Goal: Use online tool/utility: Utilize a website feature to perform a specific function

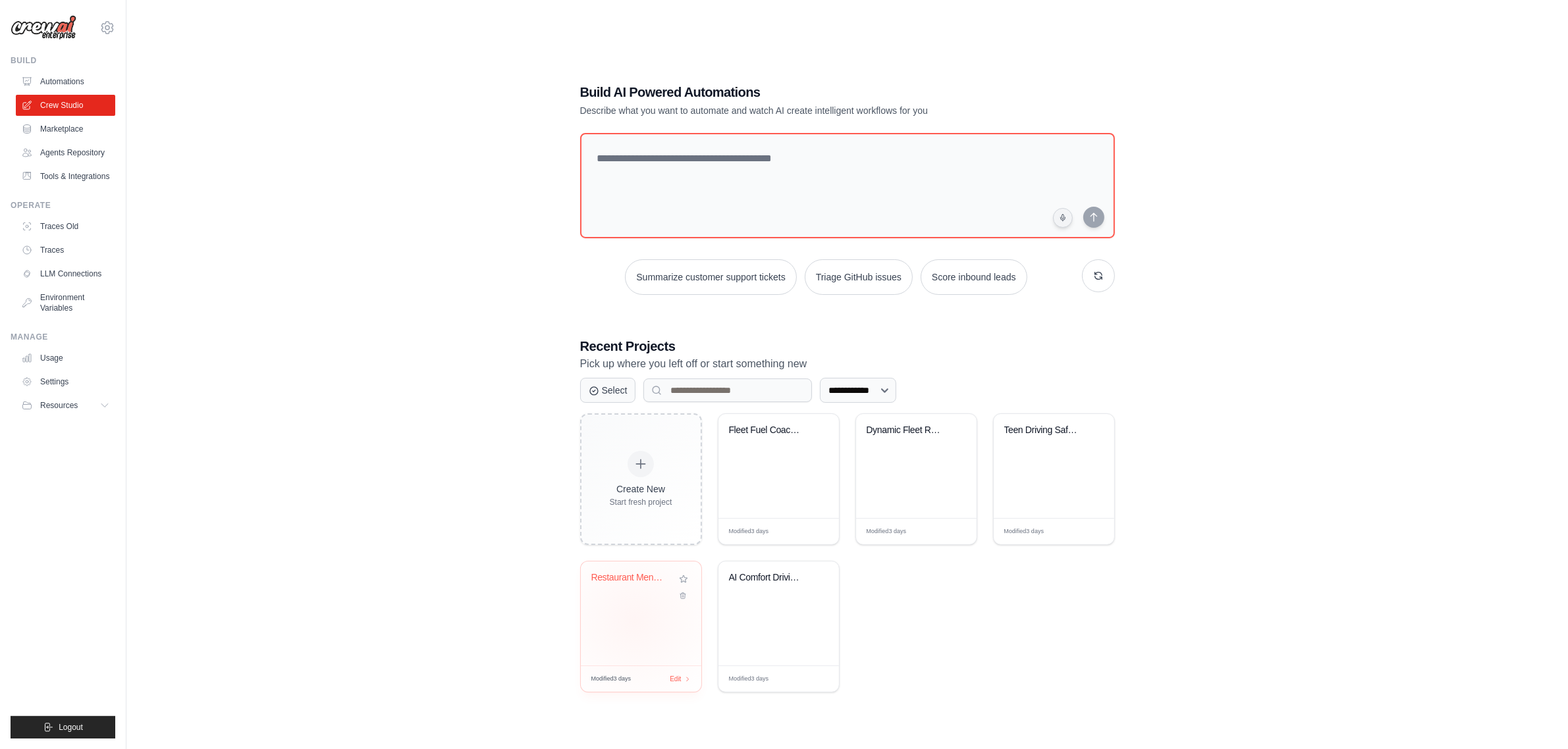
click at [634, 621] on div "Restaurant Menu Finder" at bounding box center [641, 613] width 120 height 104
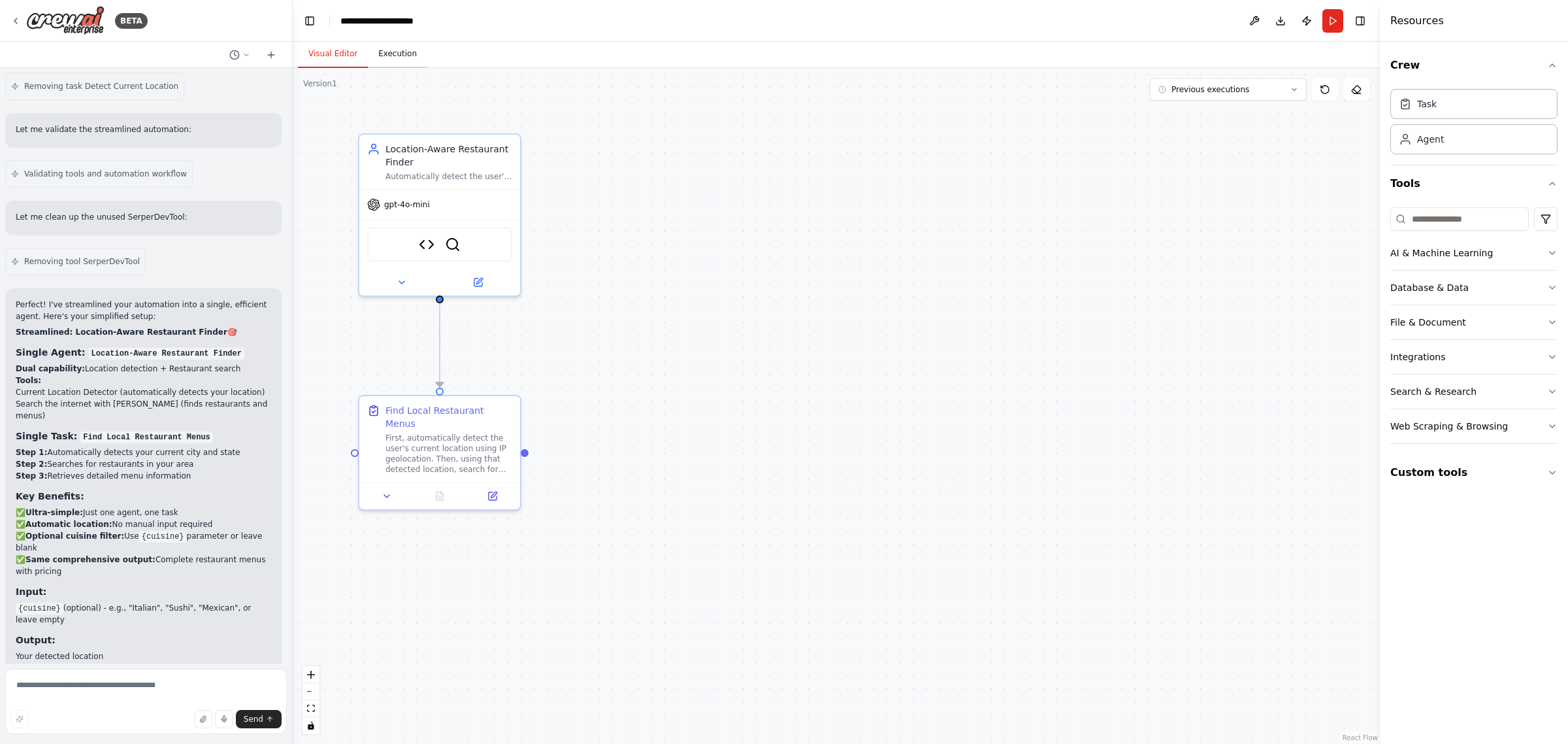
click at [393, 56] on button "Execution" at bounding box center [397, 55] width 59 height 28
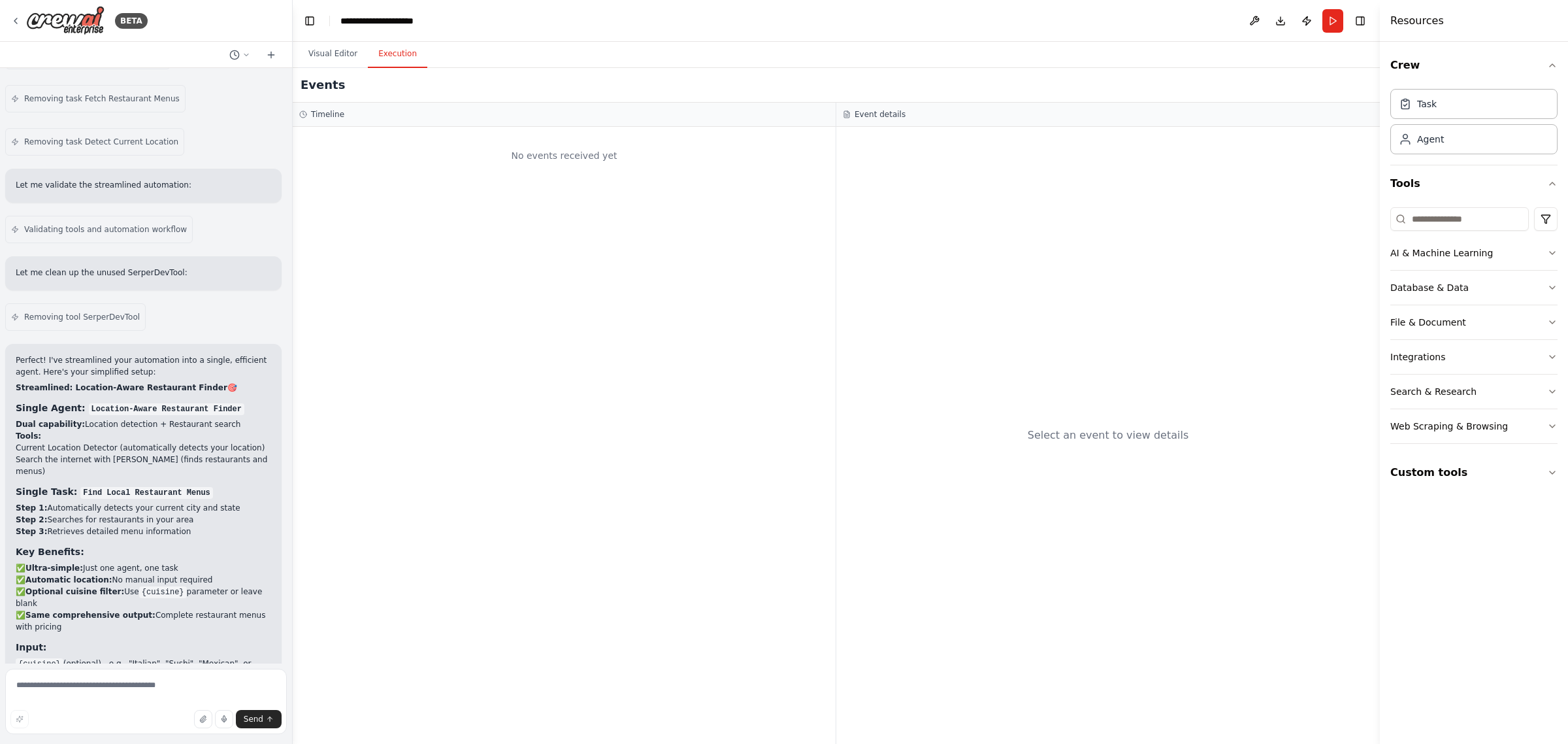
scroll to position [3986, 0]
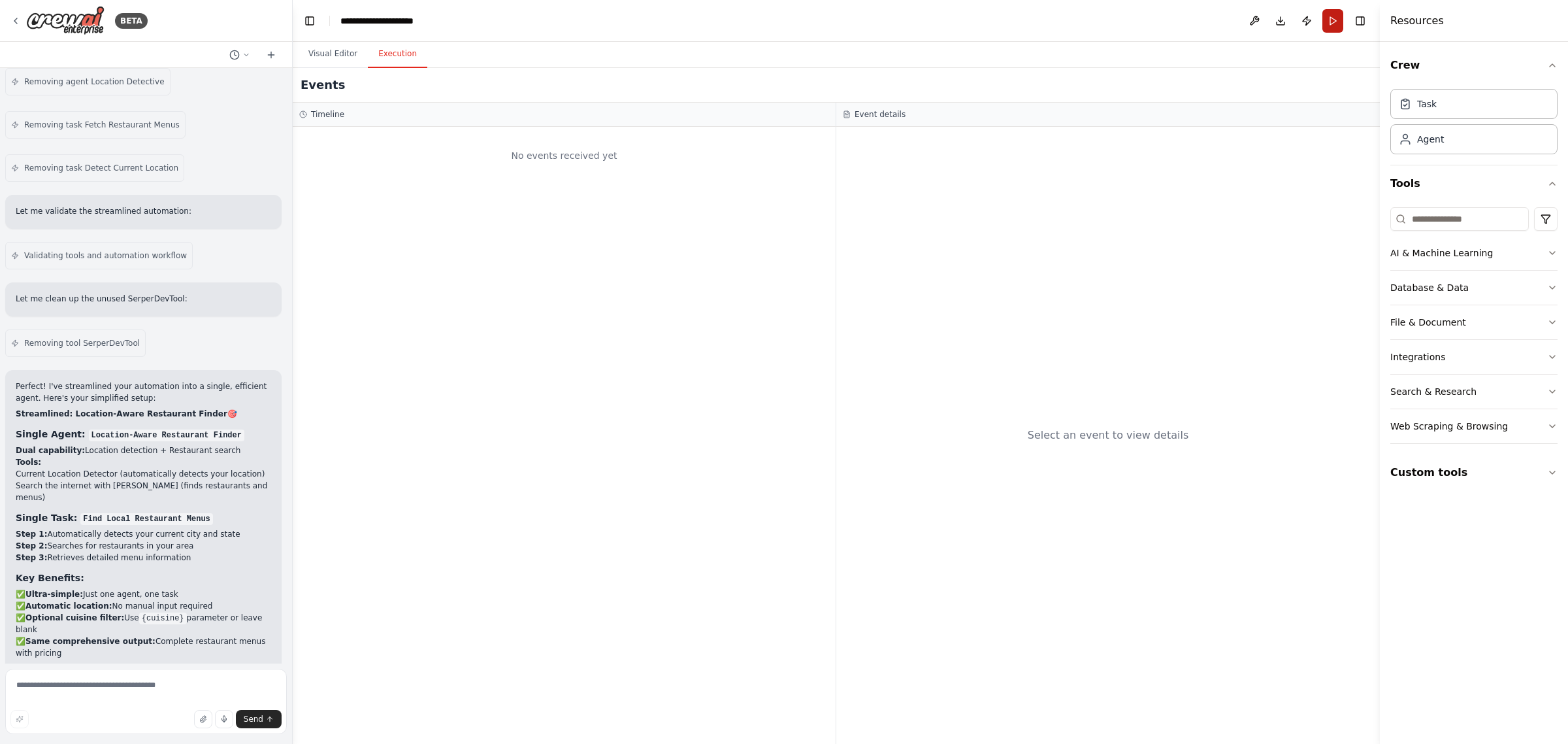
click at [1330, 21] on button "Run" at bounding box center [1332, 21] width 21 height 23
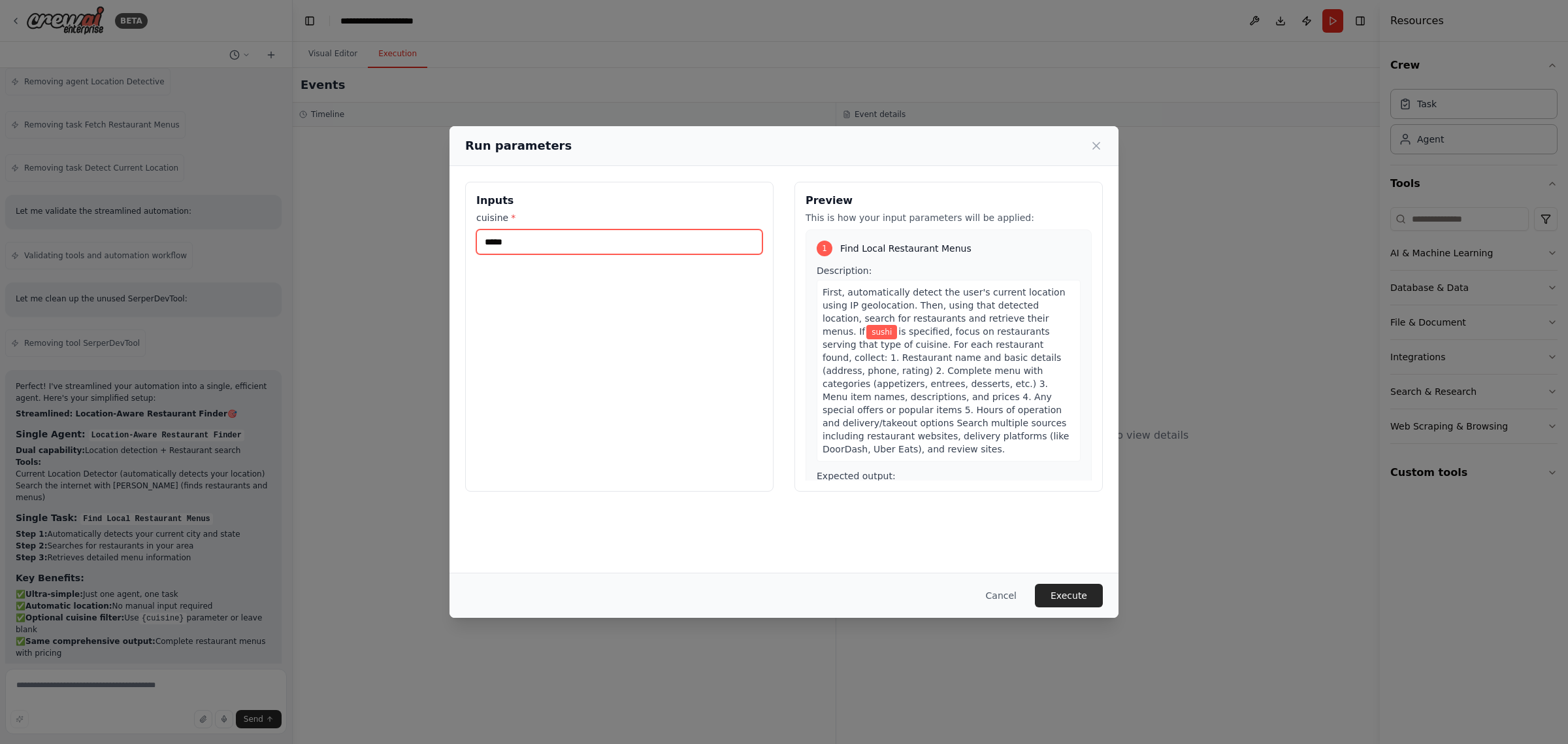
click at [589, 237] on input "*****" at bounding box center [619, 242] width 286 height 25
type input "*******"
click at [1073, 598] on button "Execute" at bounding box center [1069, 595] width 68 height 23
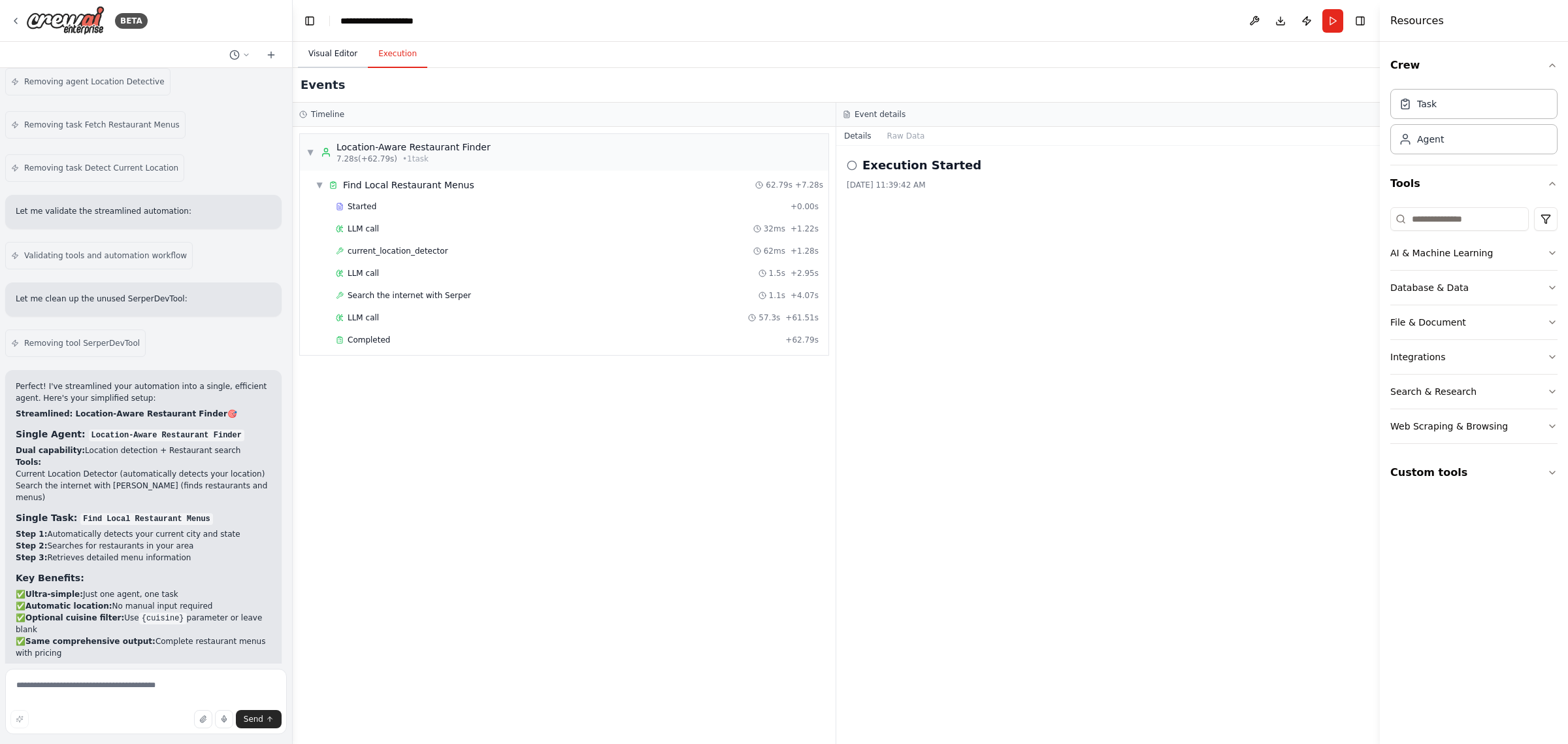
click at [338, 49] on button "Visual Editor" at bounding box center [332, 55] width 70 height 28
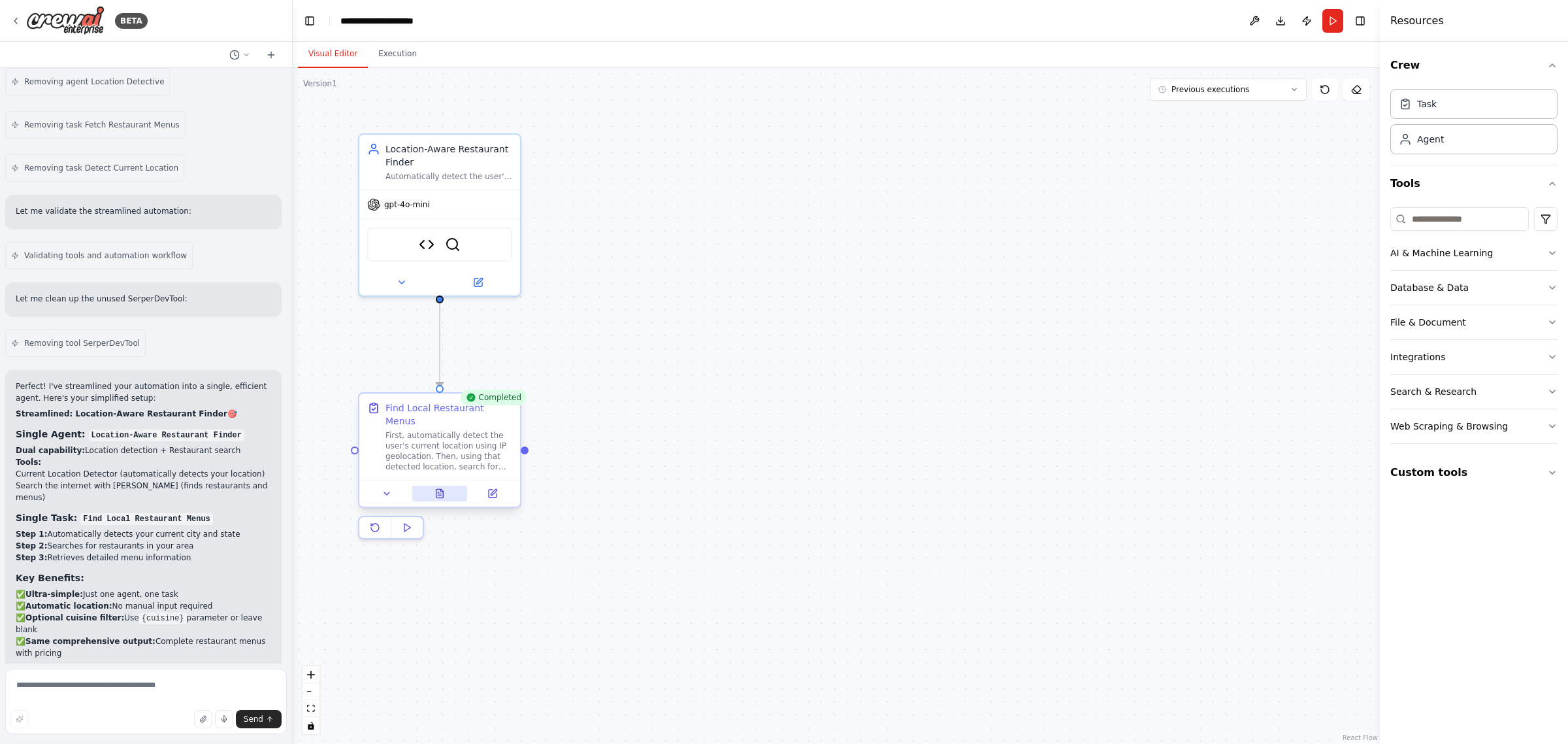
click at [440, 494] on icon at bounding box center [439, 494] width 3 height 0
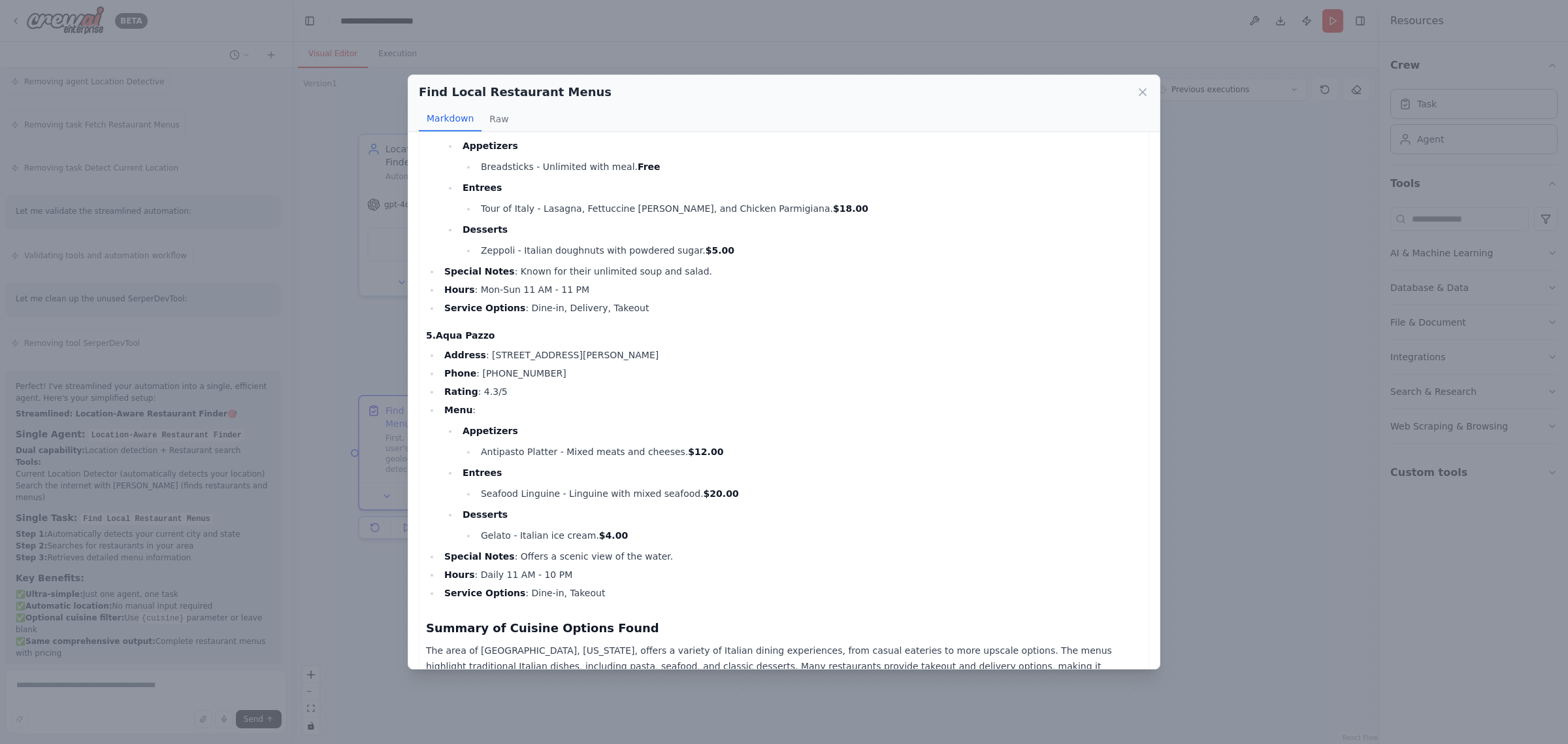
scroll to position [1192, 0]
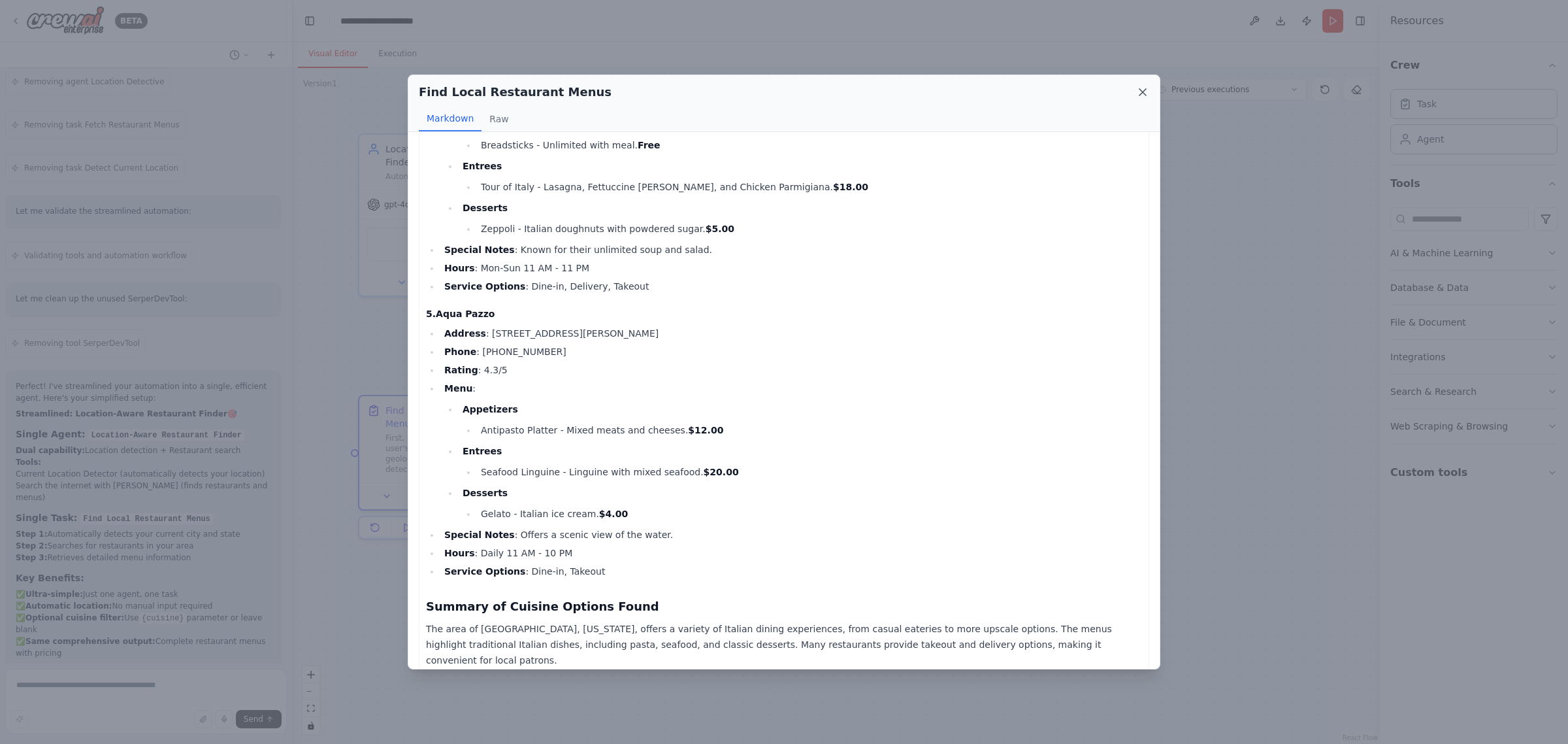
click at [1138, 90] on icon at bounding box center [1142, 92] width 13 height 13
